Goal: Complete application form: Complete application form

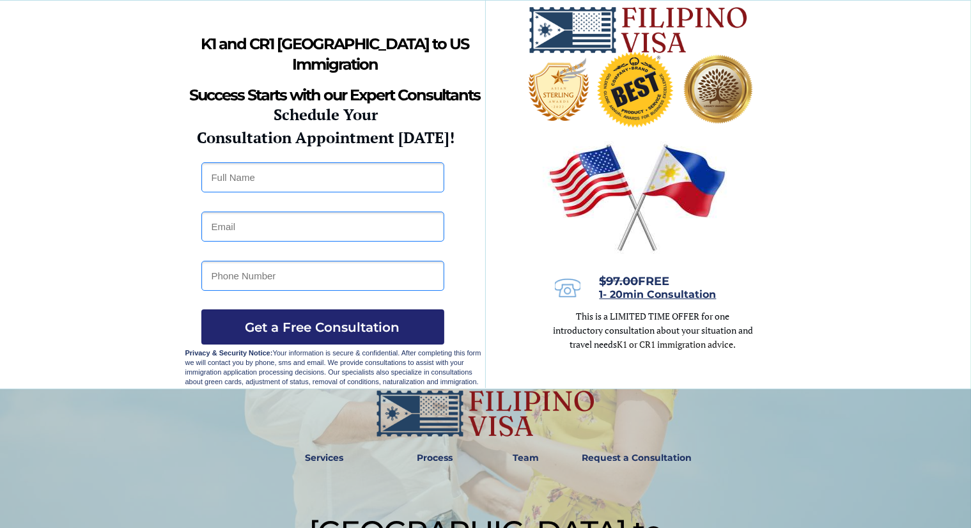
click at [281, 182] on input "text" at bounding box center [322, 177] width 243 height 30
type input "m"
type input "Mark Joseph Sajulga"
click at [281, 228] on input "email" at bounding box center [322, 227] width 243 height 30
click at [281, 228] on input "ma" at bounding box center [322, 227] width 243 height 30
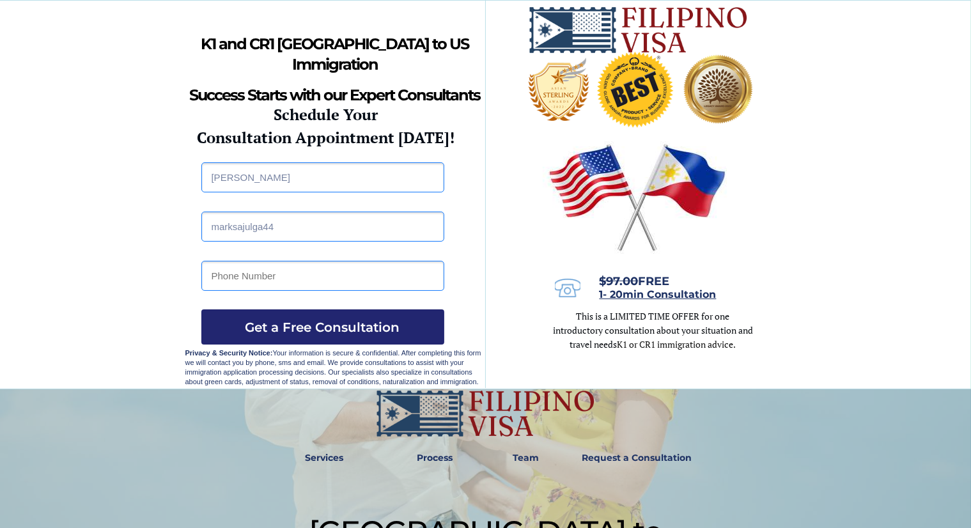
type input "marksajulga44@gmail.com"
click at [315, 268] on input "tel" at bounding box center [322, 276] width 243 height 30
type input "09951085602"
click at [266, 177] on input "Mark Joseph Sajulga" at bounding box center [322, 177] width 243 height 30
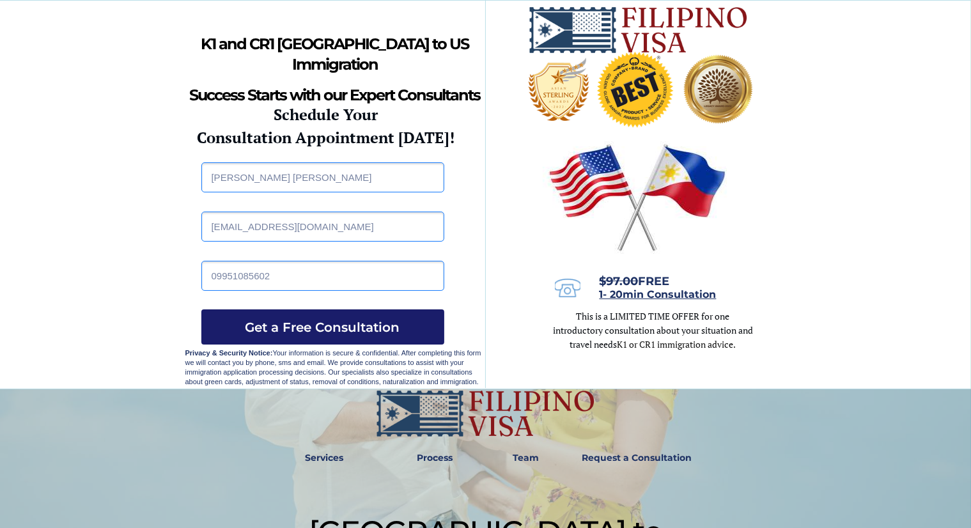
type input "Mark Joseph D. Sajulga"
click at [292, 321] on span "Get a Free Consultation" at bounding box center [322, 327] width 243 height 15
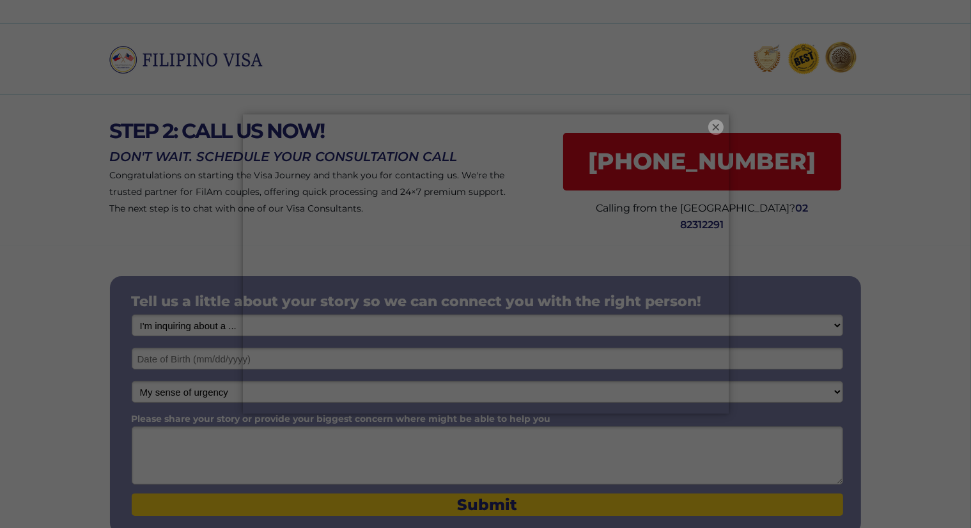
click at [718, 134] on button "×" at bounding box center [715, 126] width 15 height 15
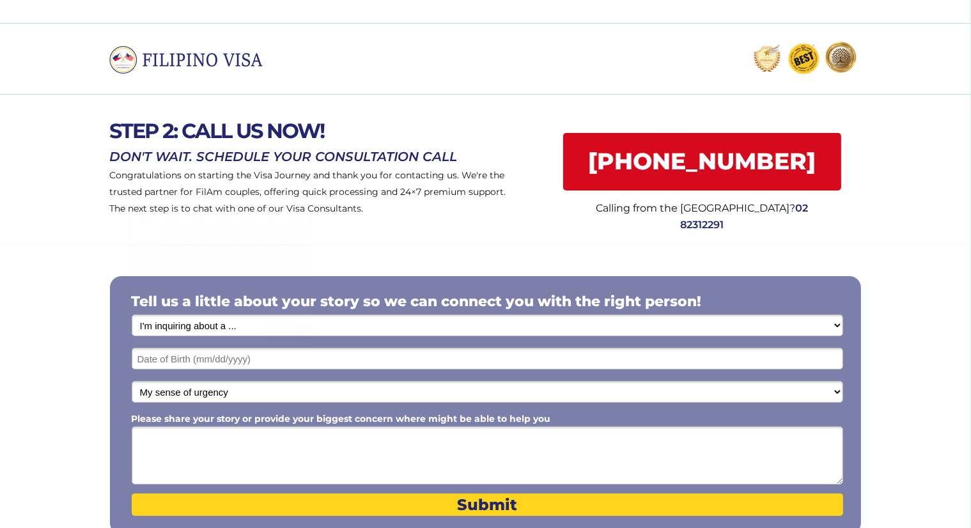
click at [350, 355] on input "text" at bounding box center [487, 359] width 711 height 22
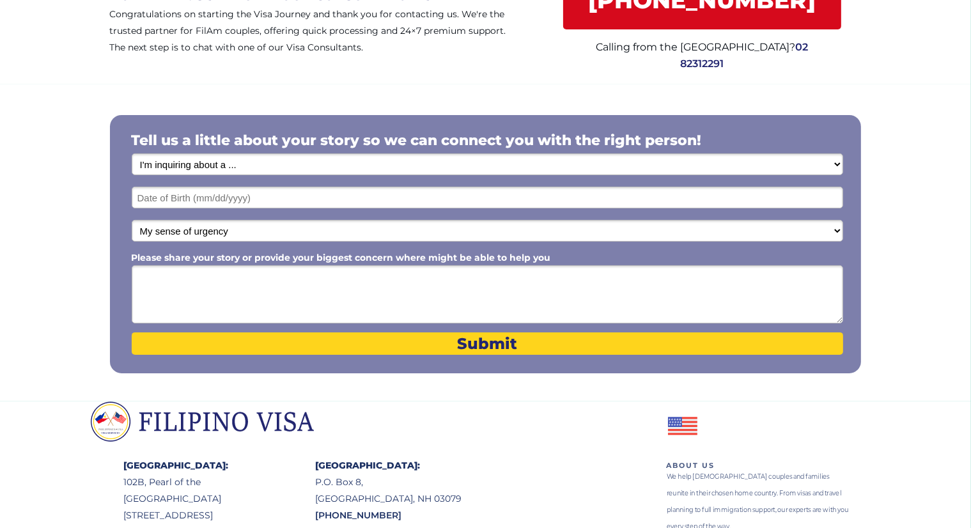
scroll to position [199, 0]
